Goal: Submit feedback/report problem

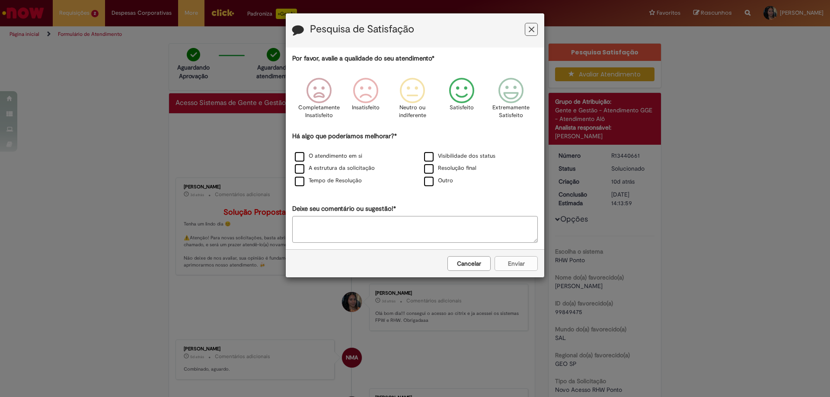
click at [458, 96] on icon "Feedback" at bounding box center [462, 91] width 32 height 26
click at [297, 155] on label "O atendimento em si" at bounding box center [328, 156] width 67 height 8
click at [521, 264] on button "Enviar" at bounding box center [516, 263] width 43 height 15
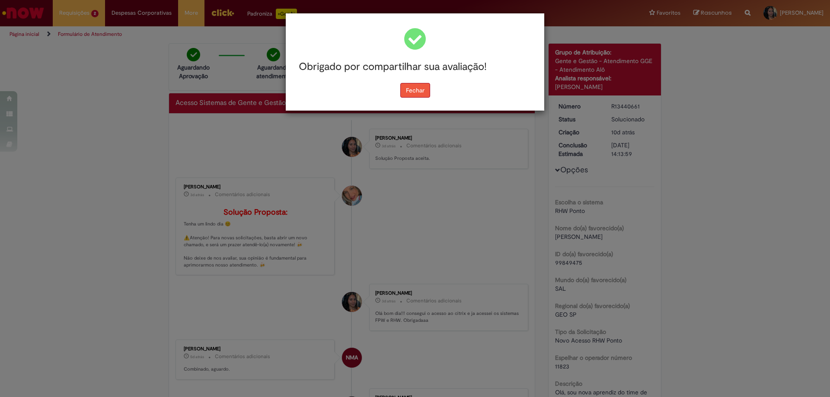
click at [414, 92] on button "Fechar" at bounding box center [415, 90] width 30 height 15
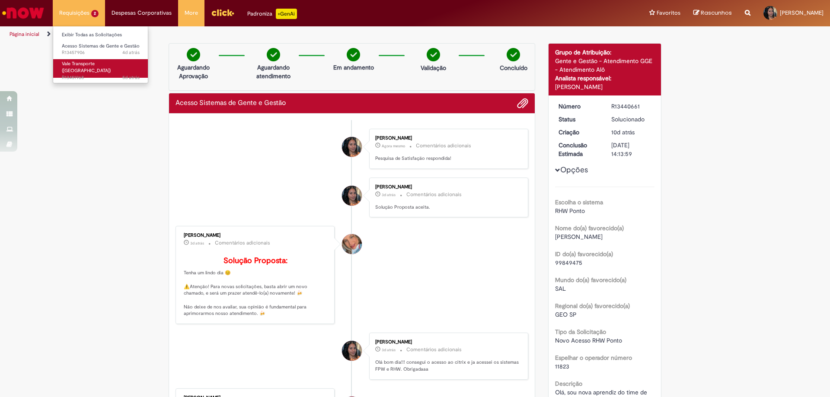
click at [119, 74] on span "5d atrás 5 dias atrás R13451968" at bounding box center [101, 77] width 78 height 7
click at [106, 66] on link "Vale Transporte ([GEOGRAPHIC_DATA]) 5d atrás 5 dias atrás R13451968" at bounding box center [100, 68] width 95 height 19
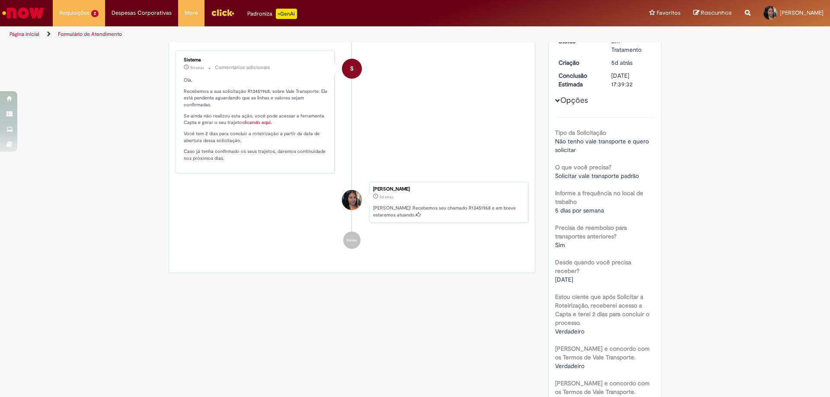
scroll to position [50, 0]
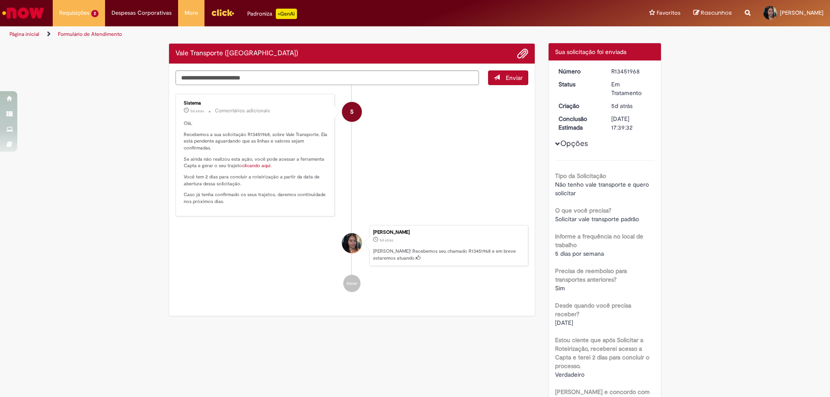
click at [250, 167] on link "clicando aqui." at bounding box center [257, 166] width 30 height 6
